Goal: Information Seeking & Learning: Learn about a topic

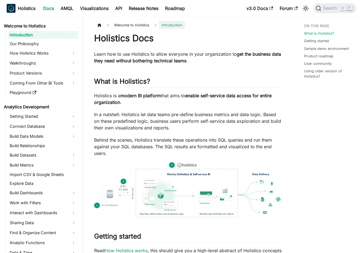
click at [122, 97] on strong "modern BI platform" at bounding box center [140, 96] width 40 height 6
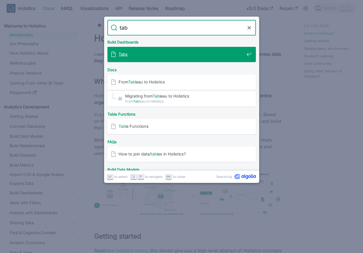
type input "tabs"
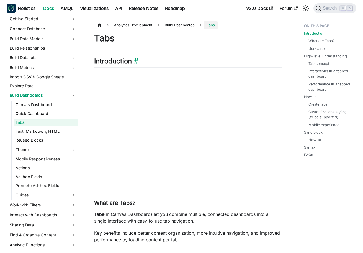
click at [113, 58] on h2 "Introduction ​" at bounding box center [188, 62] width 188 height 11
click at [201, 65] on h2 "Introduction ​" at bounding box center [188, 62] width 188 height 11
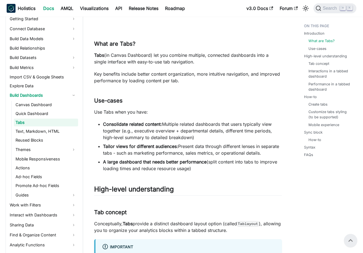
scroll to position [153, 0]
